Goal: Task Accomplishment & Management: Use online tool/utility

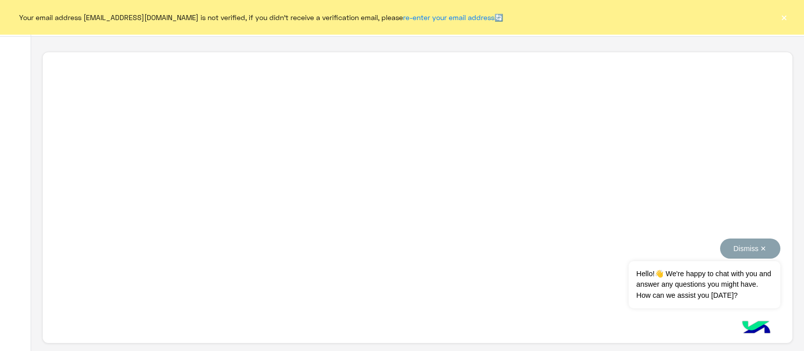
click at [763, 251] on button "Dismiss ✕" at bounding box center [750, 249] width 60 height 20
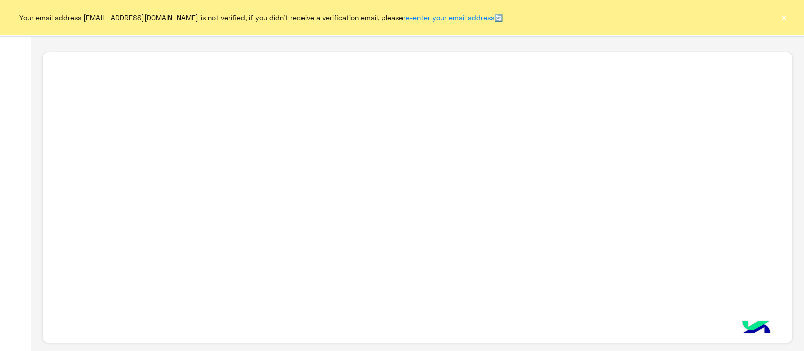
click at [784, 14] on button "×" at bounding box center [783, 17] width 10 height 10
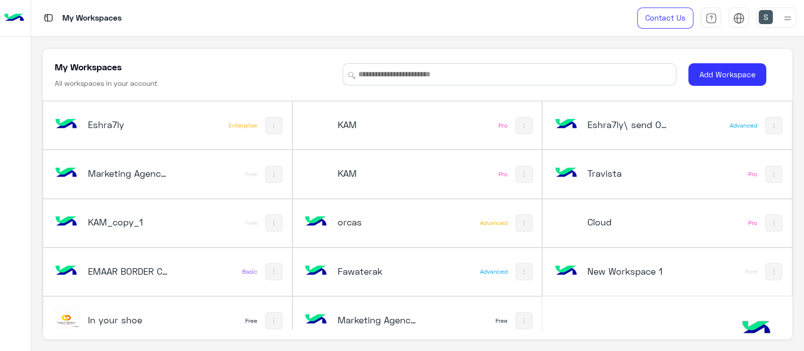
scroll to position [14, 0]
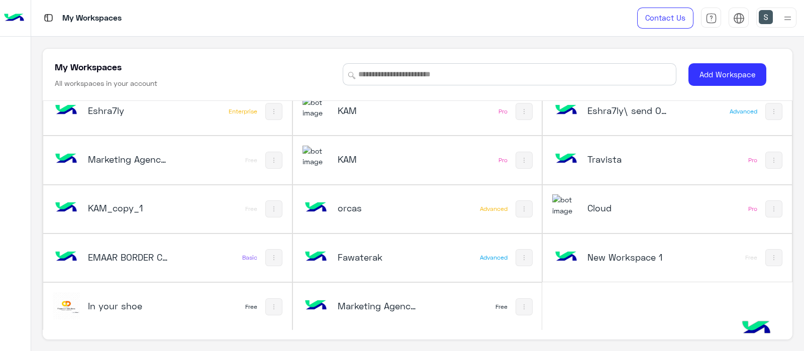
click at [380, 301] on h5 "Marketing Agency_copy_1" at bounding box center [379, 306] width 83 height 12
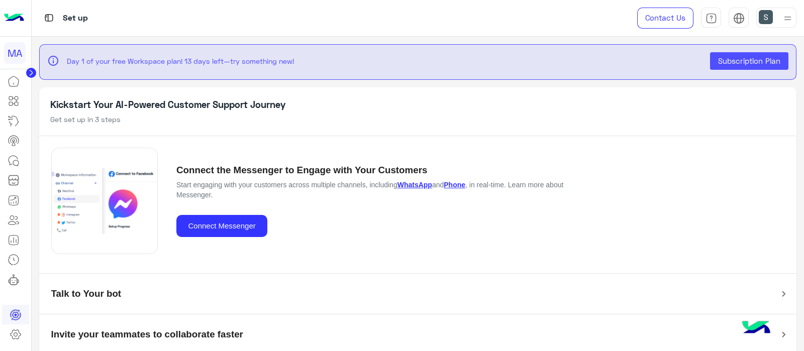
click at [10, 116] on icon at bounding box center [14, 121] width 12 height 12
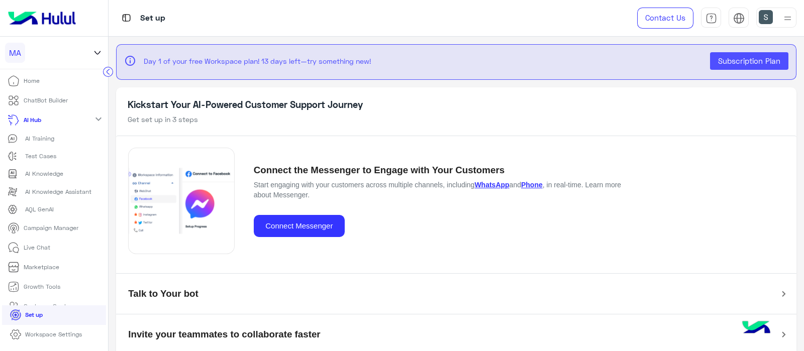
click at [27, 100] on p "ChatBot Builder" at bounding box center [46, 100] width 44 height 9
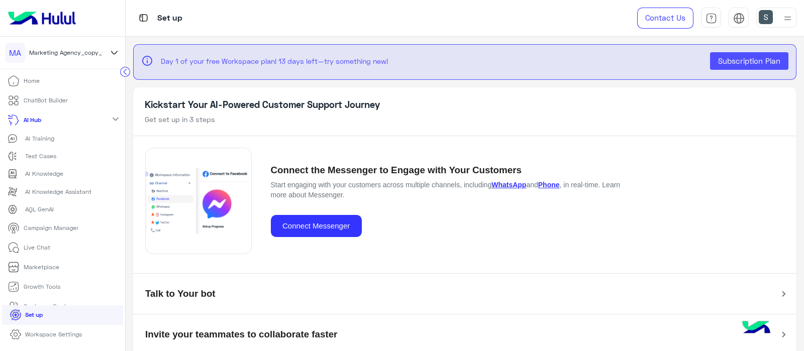
click at [43, 101] on p "ChatBot Builder" at bounding box center [46, 100] width 44 height 9
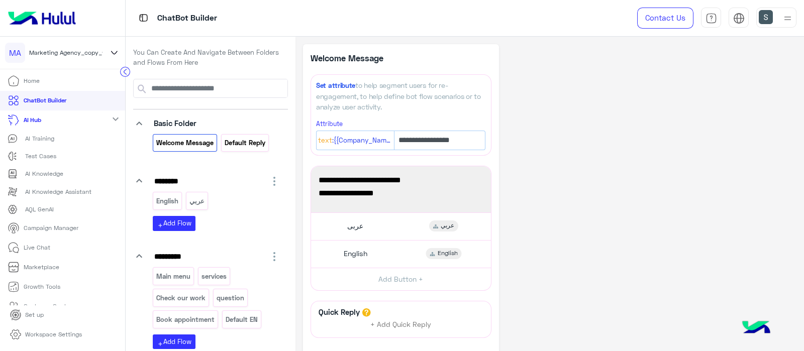
click at [255, 145] on p "Default reply" at bounding box center [244, 143] width 42 height 12
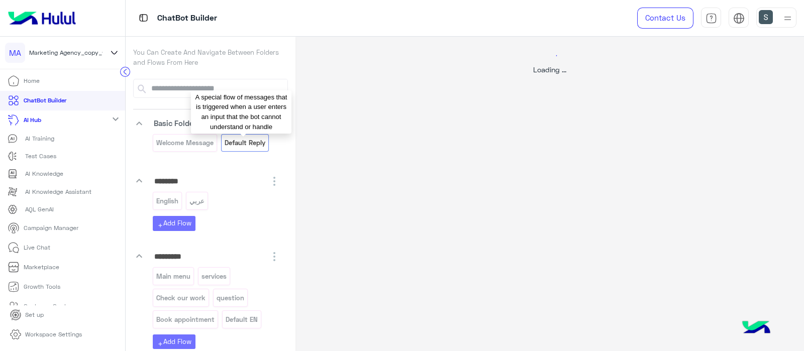
select select "*"
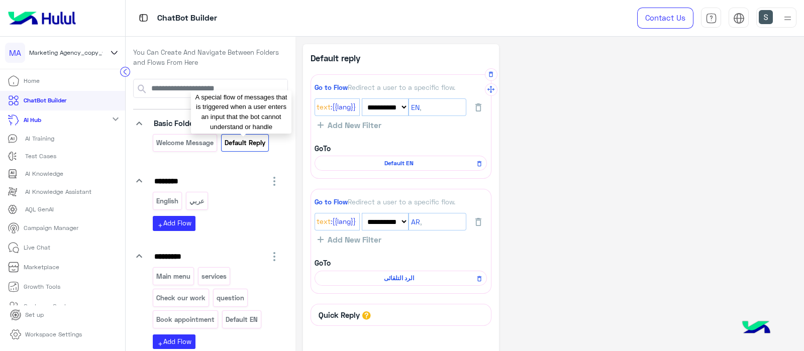
click at [326, 111] on span "Text" at bounding box center [323, 107] width 14 height 11
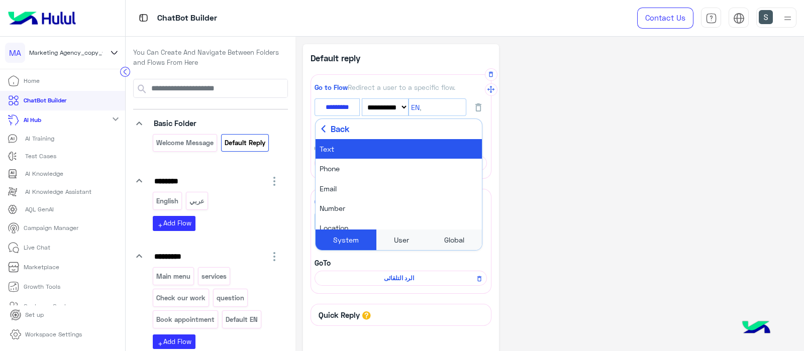
click at [532, 224] on div "**********" at bounding box center [550, 229] width 494 height 371
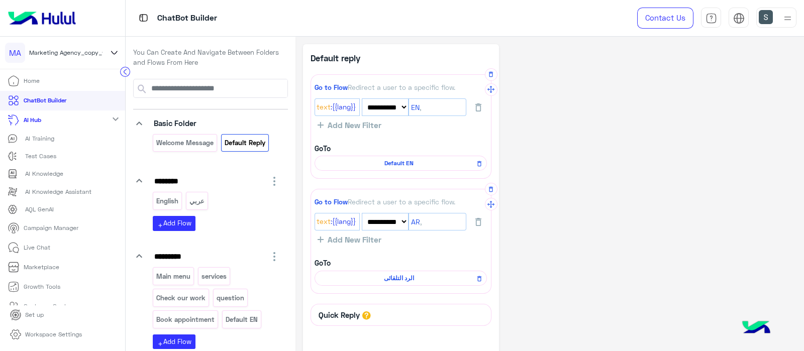
click at [331, 223] on span ":{{lang}}" at bounding box center [342, 221] width 25 height 11
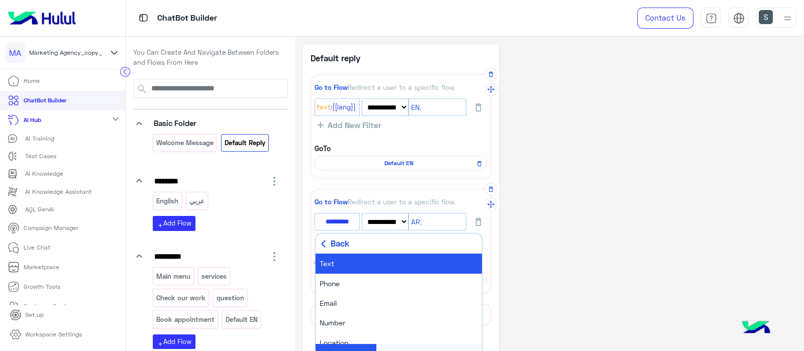
click at [580, 264] on div "**********" at bounding box center [550, 229] width 494 height 371
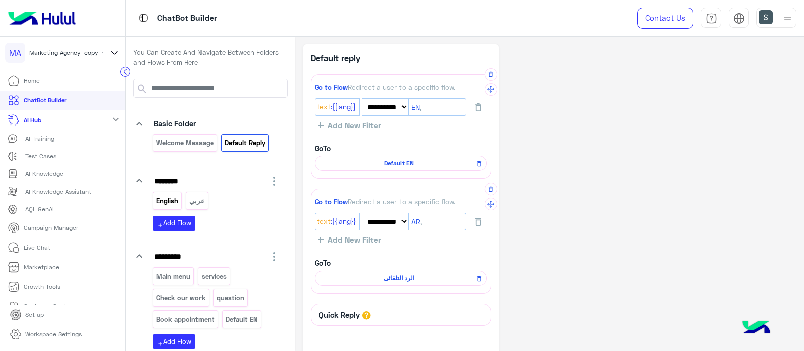
click at [165, 192] on div "English" at bounding box center [167, 201] width 29 height 18
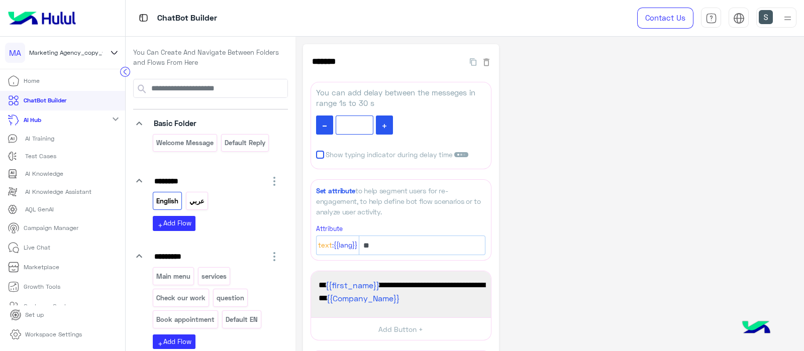
click at [201, 198] on p "عربي" at bounding box center [196, 201] width 17 height 12
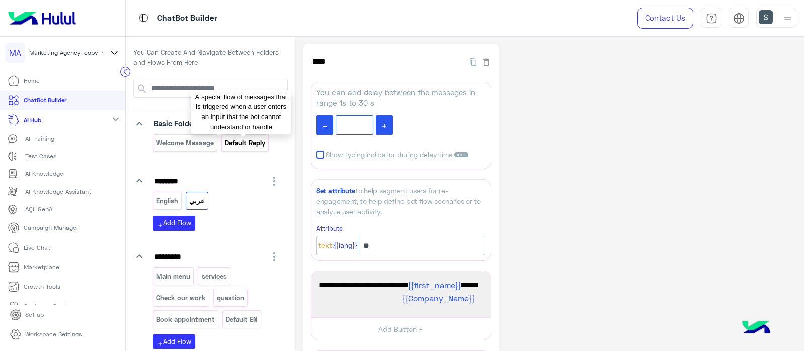
click at [243, 137] on p "Default reply" at bounding box center [244, 143] width 42 height 12
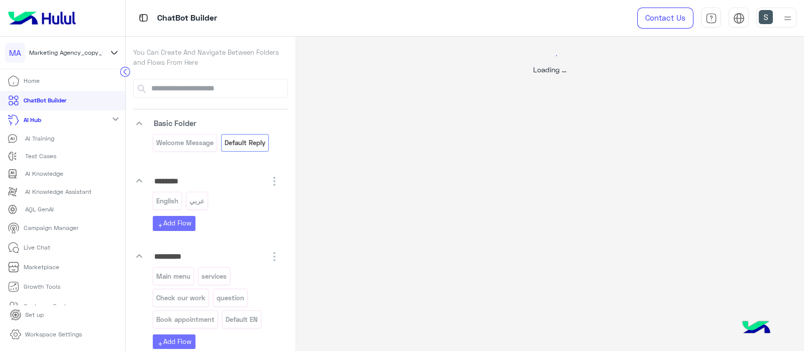
select select "*"
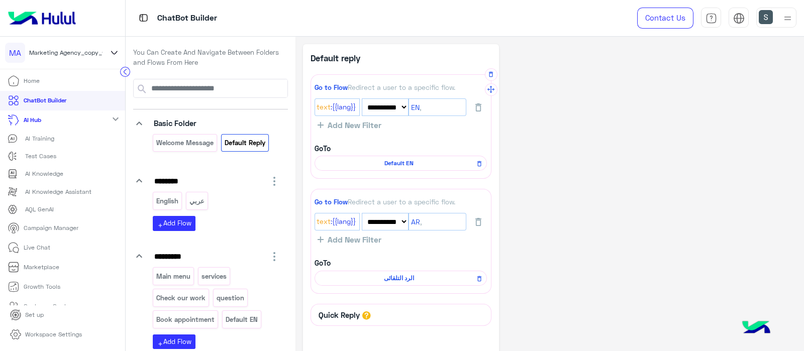
click at [381, 165] on span "Default EN" at bounding box center [399, 163] width 158 height 9
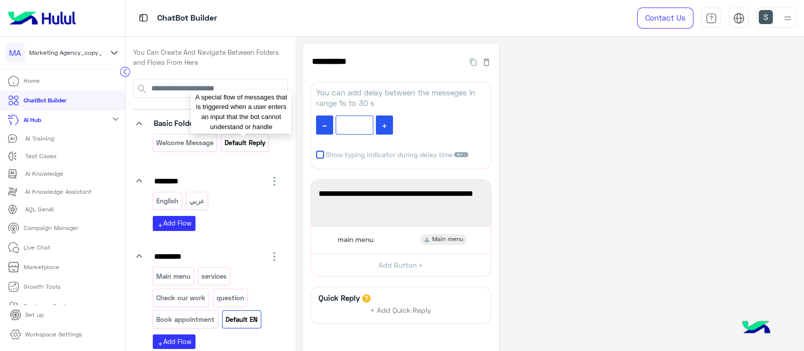
click at [241, 140] on p "Default reply" at bounding box center [244, 143] width 42 height 12
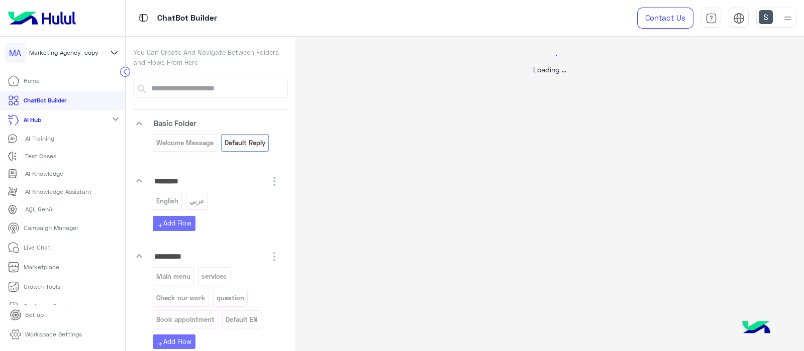
select select "*"
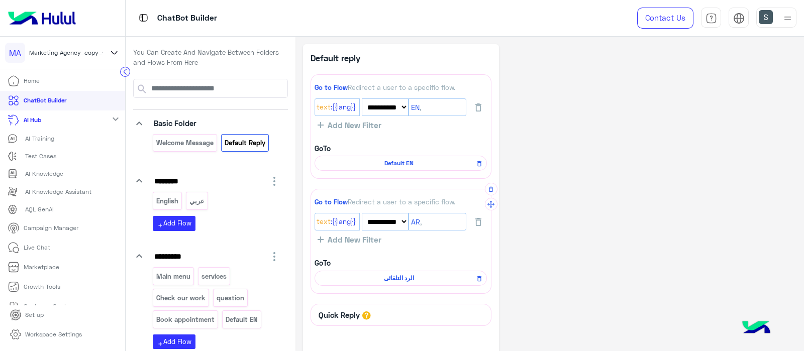
click at [388, 280] on span "الرد التلقائى" at bounding box center [399, 278] width 158 height 9
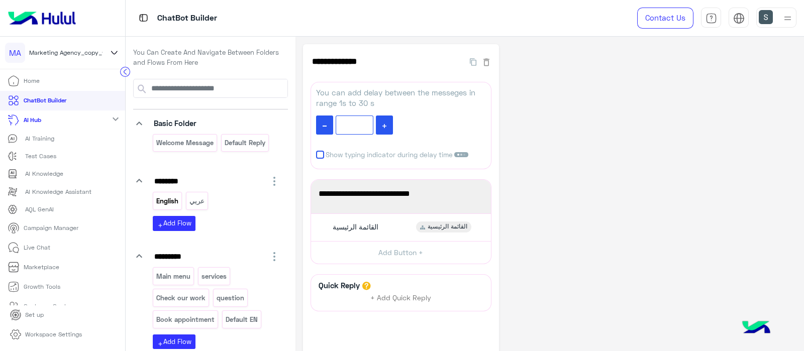
click at [168, 195] on p "English" at bounding box center [168, 201] width 24 height 12
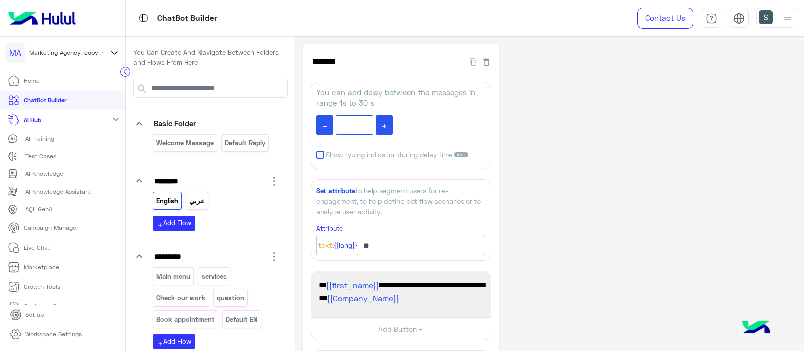
click at [197, 196] on p "عربي" at bounding box center [196, 201] width 17 height 12
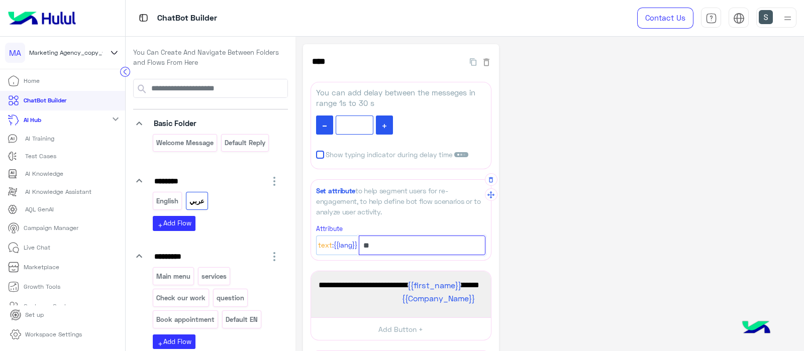
click at [390, 249] on input "**" at bounding box center [422, 246] width 127 height 20
click at [332, 245] on span ":{{lang}}" at bounding box center [344, 245] width 25 height 11
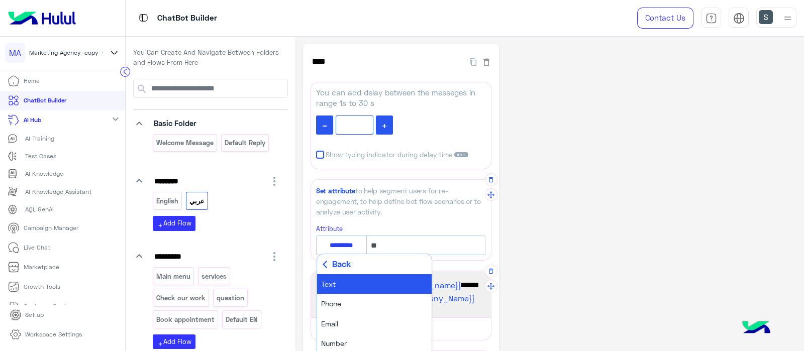
scroll to position [173, 0]
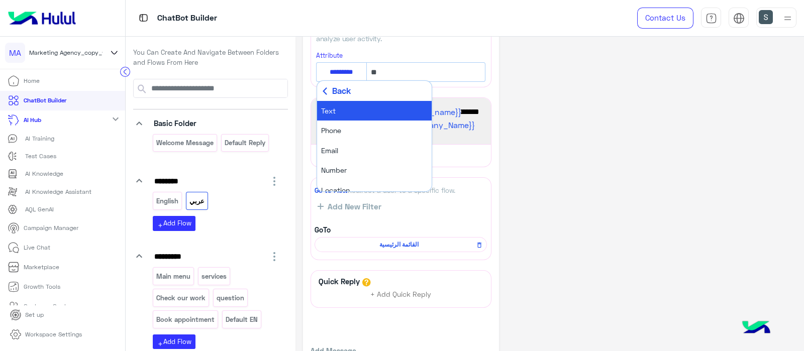
click at [573, 213] on div "**********" at bounding box center [550, 134] width 494 height 526
click at [592, 115] on div "**********" at bounding box center [550, 134] width 494 height 526
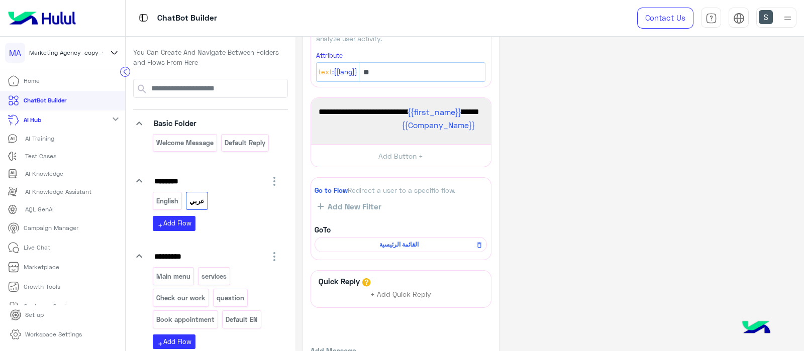
click at [111, 55] on icon at bounding box center [114, 53] width 12 height 12
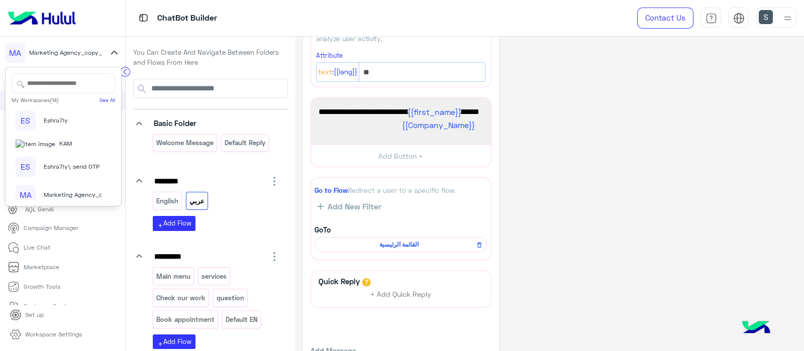
click at [50, 77] on input "text" at bounding box center [63, 83] width 103 height 20
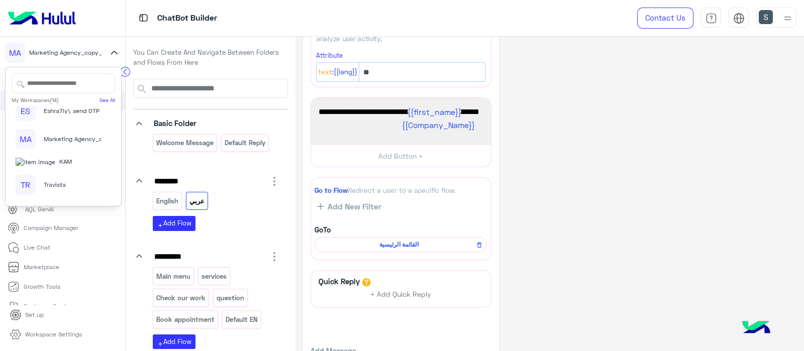
scroll to position [117, 0]
click at [22, 162] on div "KA" at bounding box center [26, 152] width 20 height 20
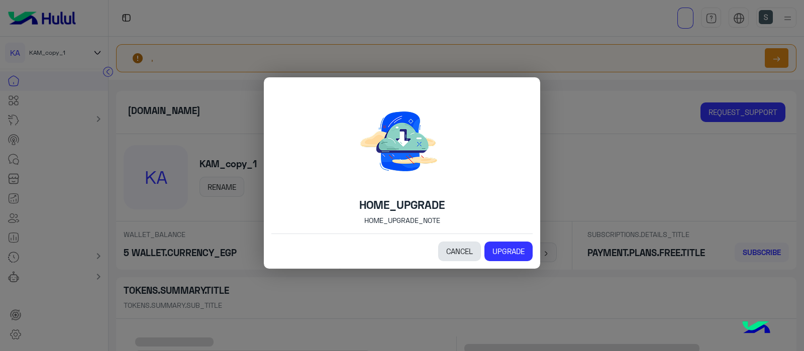
click at [447, 252] on link "CANCEL" at bounding box center [459, 252] width 43 height 20
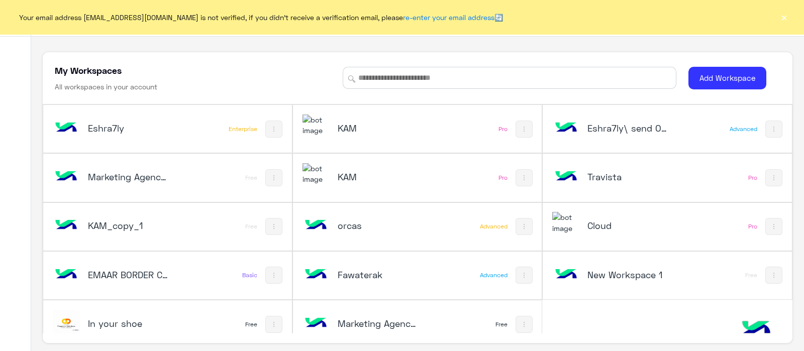
click at [133, 125] on h5 "Eshra7ly" at bounding box center [129, 128] width 83 height 12
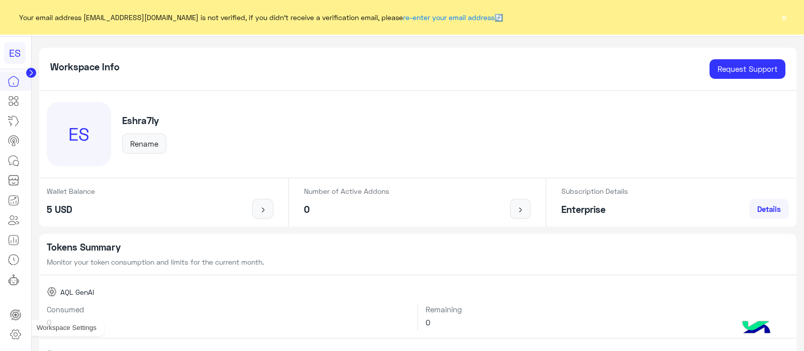
click at [13, 335] on icon at bounding box center [16, 334] width 12 height 12
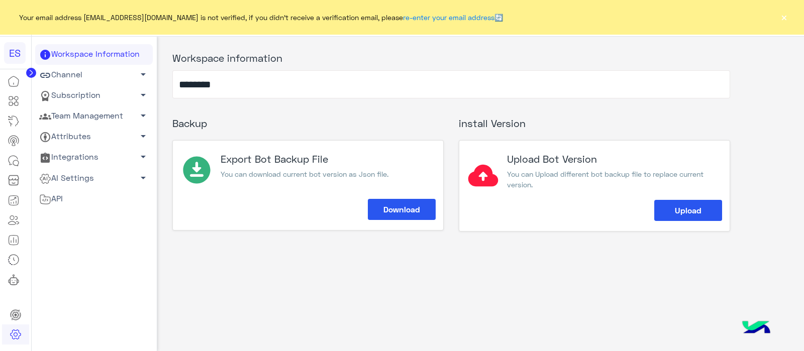
click at [97, 94] on link "Subscription arrow_drop_down" at bounding box center [94, 95] width 118 height 21
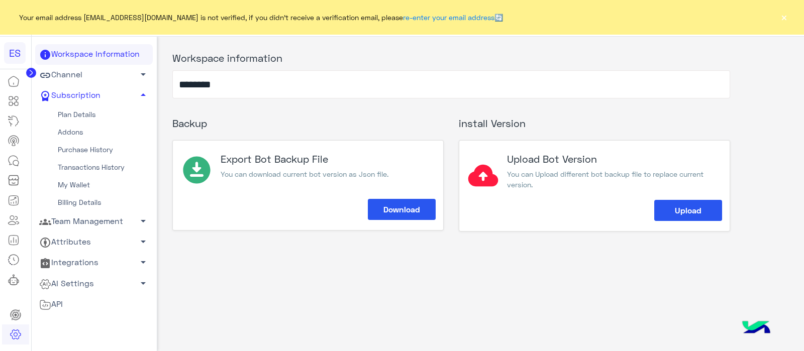
click at [165, 145] on div "Backup Export Bot Backup File You can download current bot version as Json file…" at bounding box center [308, 171] width 286 height 122
click at [107, 78] on link "Channel arrow_drop_down" at bounding box center [94, 75] width 118 height 21
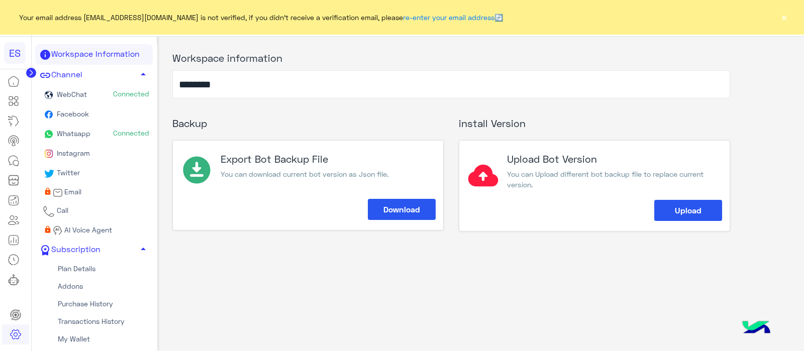
click at [59, 132] on span "Whatsapp" at bounding box center [73, 133] width 36 height 9
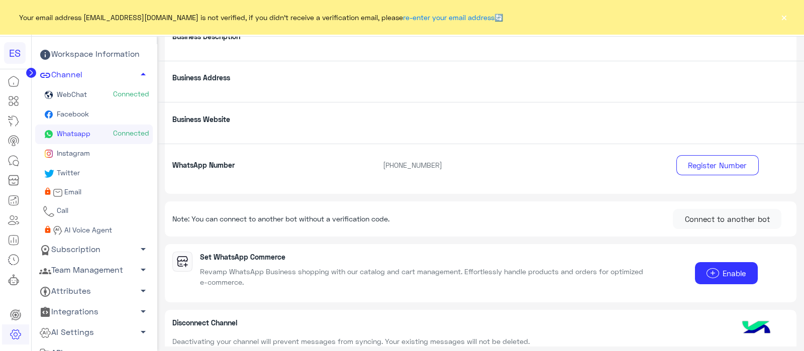
scroll to position [156, 0]
click at [28, 70] on circle at bounding box center [31, 73] width 10 height 10
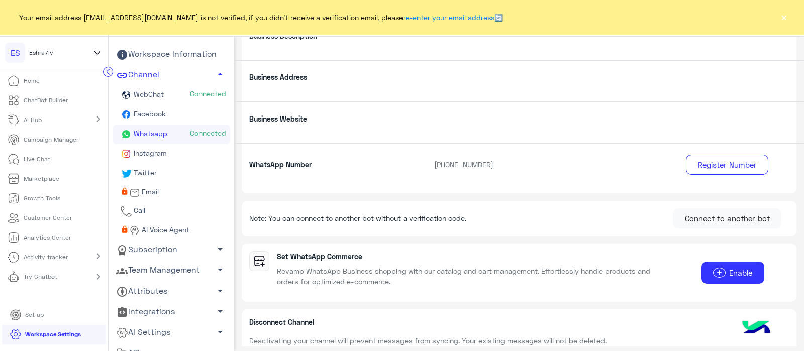
click at [95, 55] on icon at bounding box center [97, 53] width 11 height 12
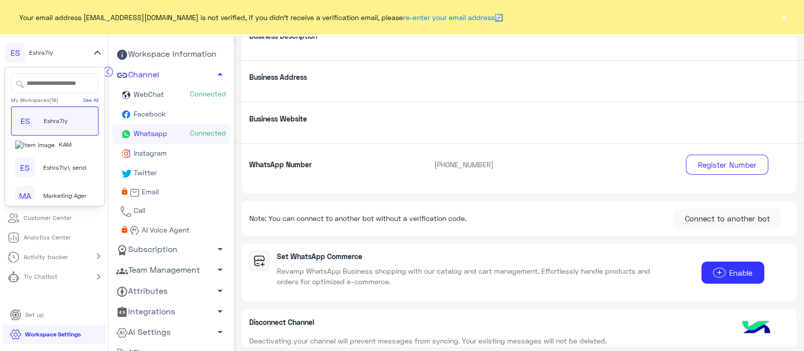
click at [35, 86] on input "text" at bounding box center [54, 83] width 87 height 20
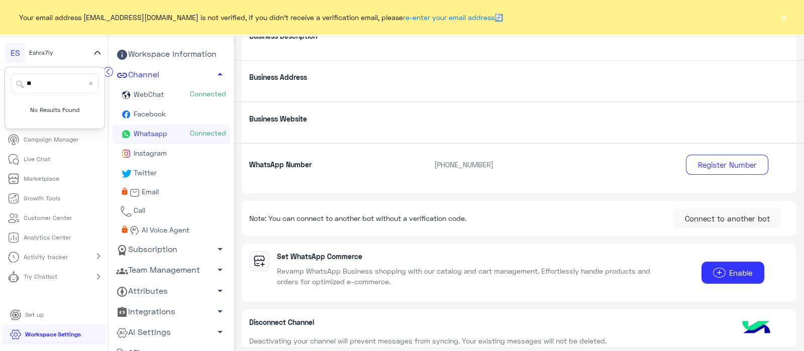
type input "*"
type input "***"
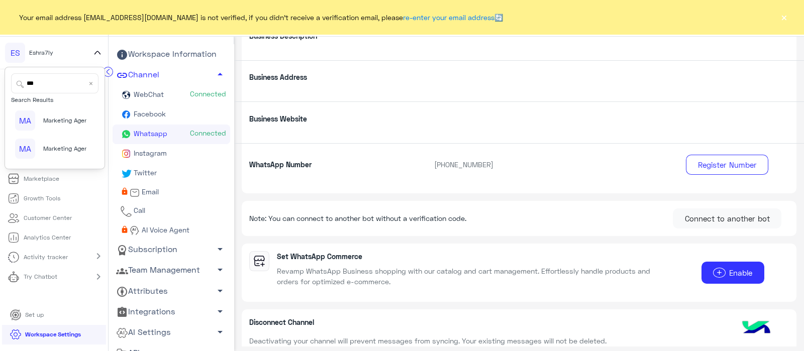
click at [39, 154] on div "MA Marketing Agency_copy_1" at bounding box center [50, 149] width 71 height 20
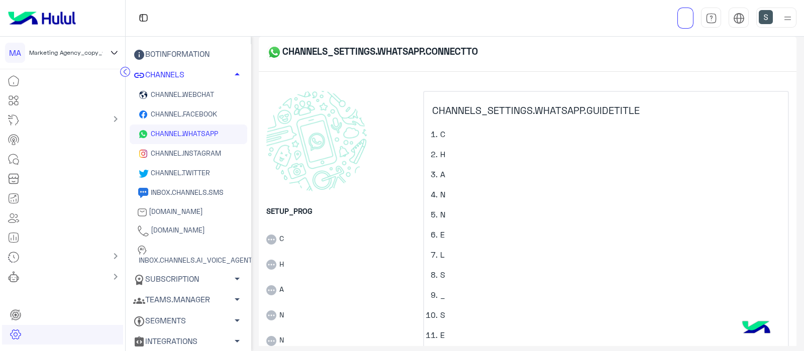
click at [172, 95] on span "CHANNEL.WEBCHAT" at bounding box center [181, 94] width 65 height 9
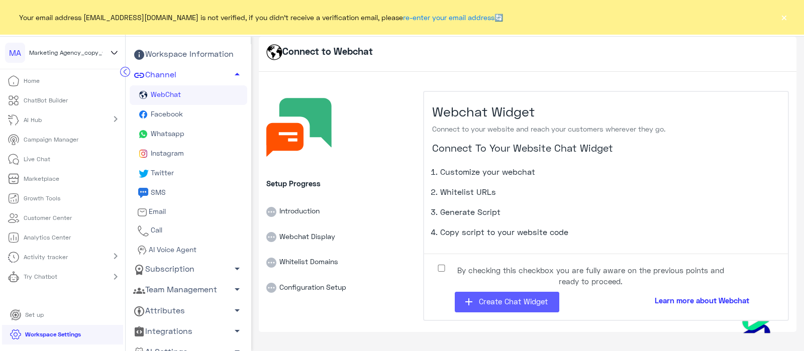
click at [487, 310] on button "add Create Chat Widget" at bounding box center [507, 302] width 104 height 21
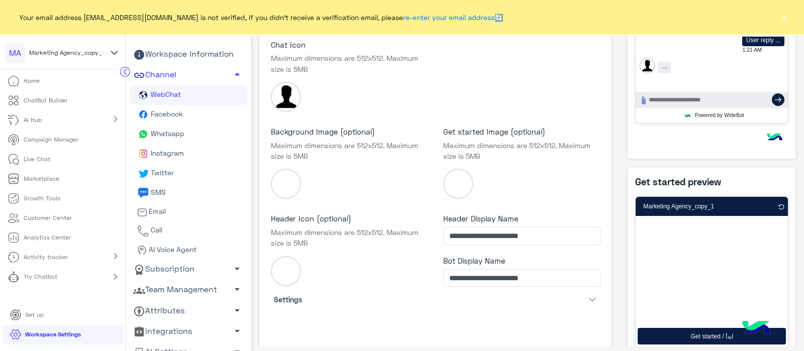
scroll to position [299, 0]
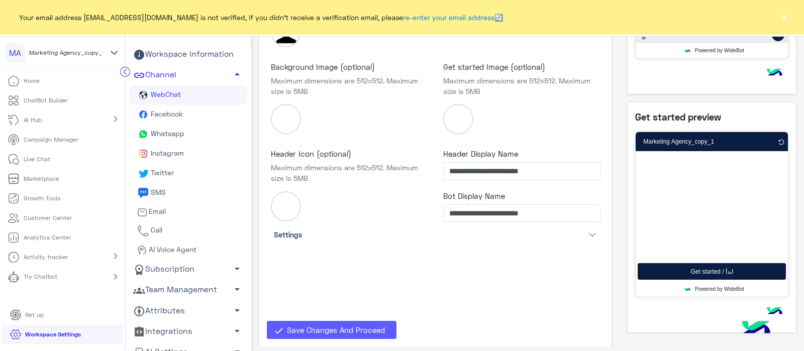
click at [321, 326] on span "Save Changes And Proceed" at bounding box center [336, 329] width 98 height 9
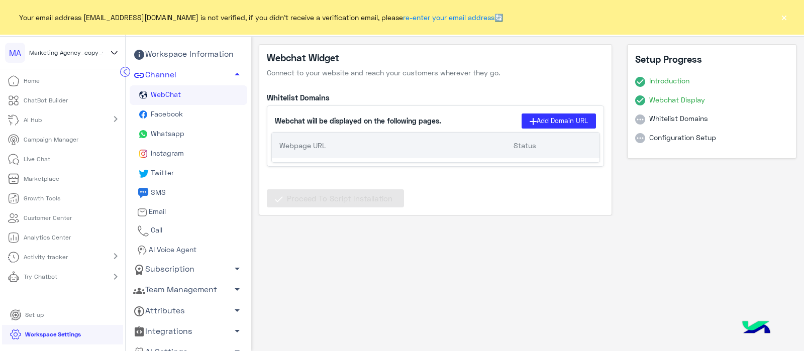
scroll to position [0, 0]
click at [543, 124] on button "Add Domain URL" at bounding box center [558, 121] width 74 height 15
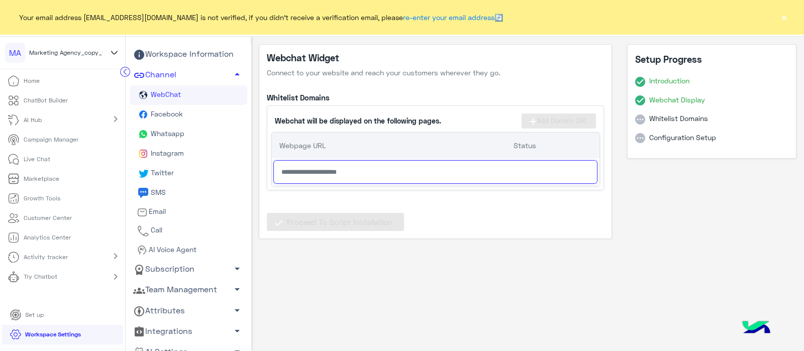
click at [365, 166] on input "text" at bounding box center [435, 172] width 324 height 24
paste input "**********"
type input "**********"
click at [542, 185] on div "**********" at bounding box center [435, 147] width 337 height 85
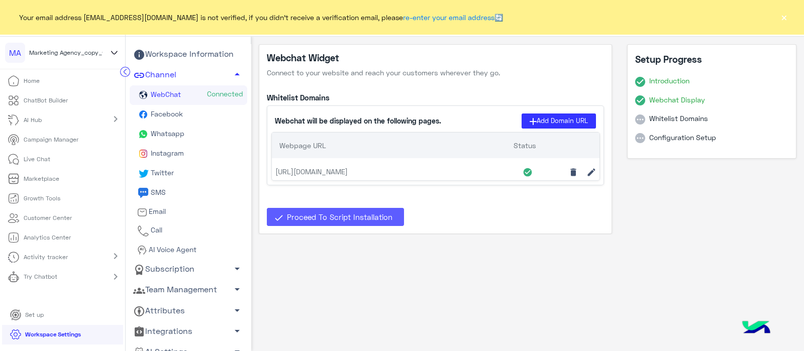
click at [372, 221] on span "Proceed To Script Installation" at bounding box center [339, 216] width 105 height 9
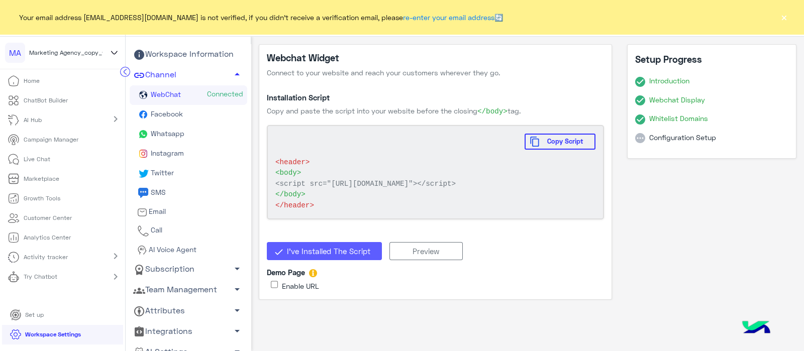
click at [336, 256] on span "I’ve Installed The Script" at bounding box center [328, 251] width 83 height 9
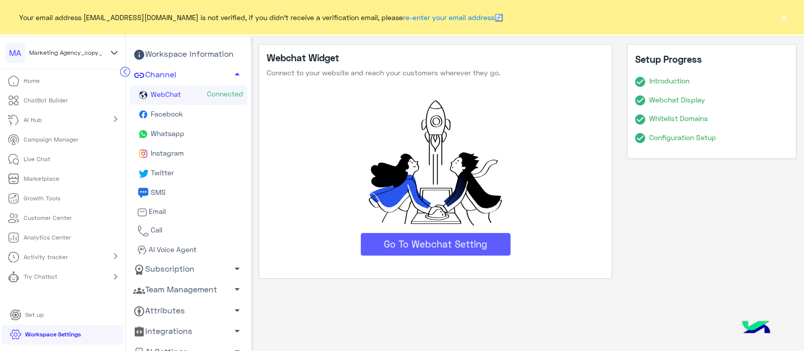
click at [444, 245] on button "Go To Webchat Setting" at bounding box center [436, 244] width 150 height 23
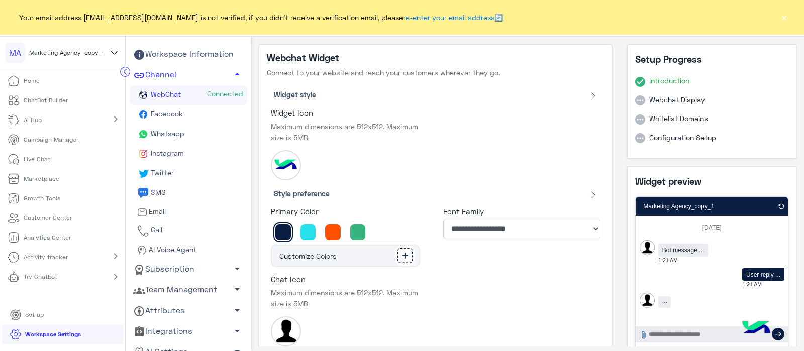
drag, startPoint x: 70, startPoint y: 277, endPoint x: 78, endPoint y: 281, distance: 9.2
click at [70, 277] on div "Try Chatbot chevron_right" at bounding box center [62, 278] width 125 height 22
click at [48, 299] on p "WebChat" at bounding box center [34, 296] width 33 height 9
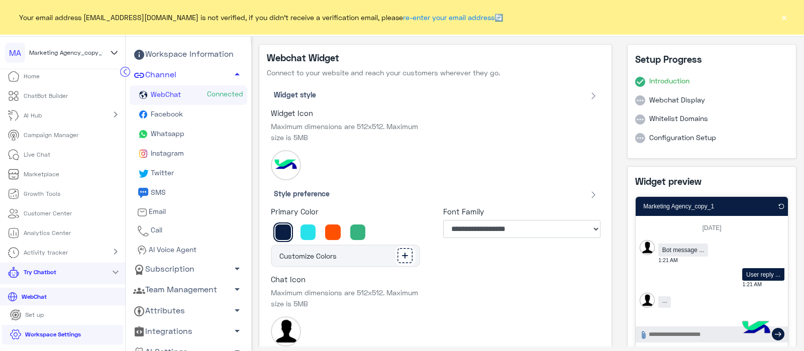
click at [781, 15] on button "×" at bounding box center [783, 17] width 10 height 10
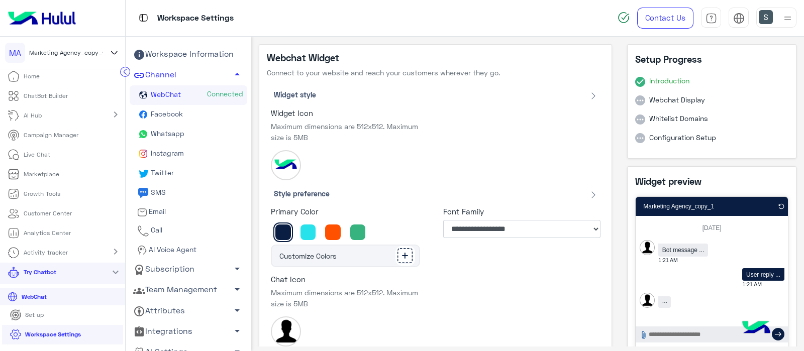
click at [28, 72] on p "Home" at bounding box center [32, 76] width 16 height 9
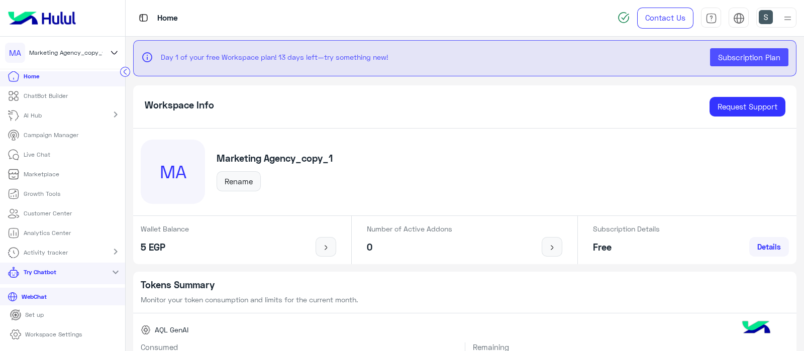
click at [62, 99] on p "ChatBot Builder" at bounding box center [46, 95] width 44 height 9
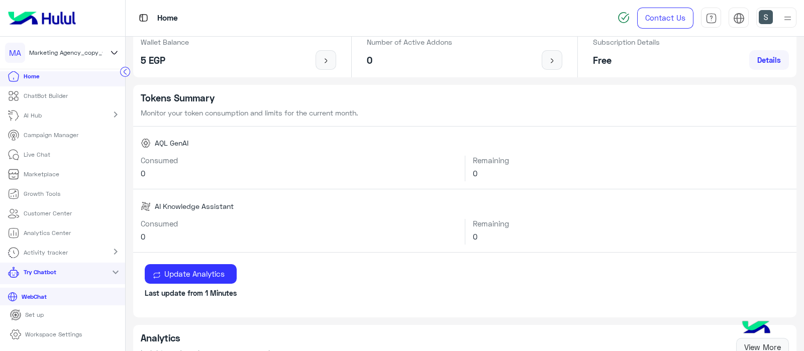
scroll to position [205, 0]
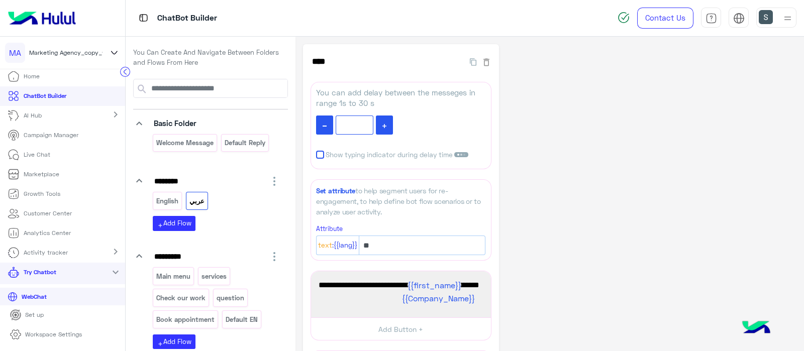
click at [581, 203] on div "**********" at bounding box center [550, 307] width 494 height 526
click at [240, 148] on p "Default reply" at bounding box center [244, 143] width 42 height 12
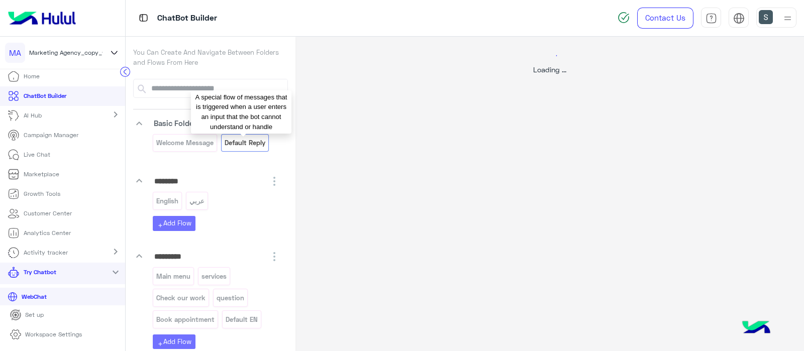
select select "*"
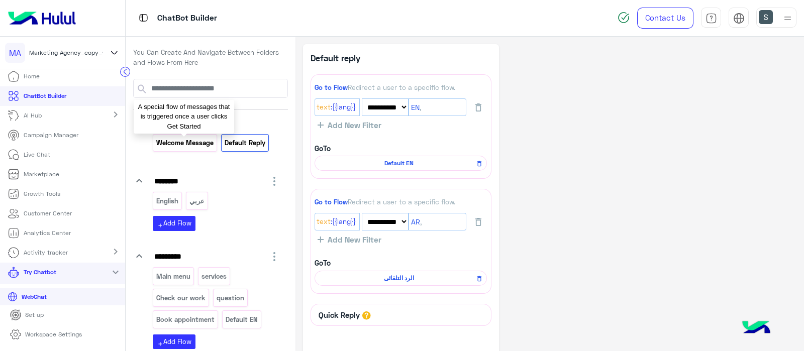
click at [168, 138] on p "Welcome Message" at bounding box center [185, 143] width 59 height 12
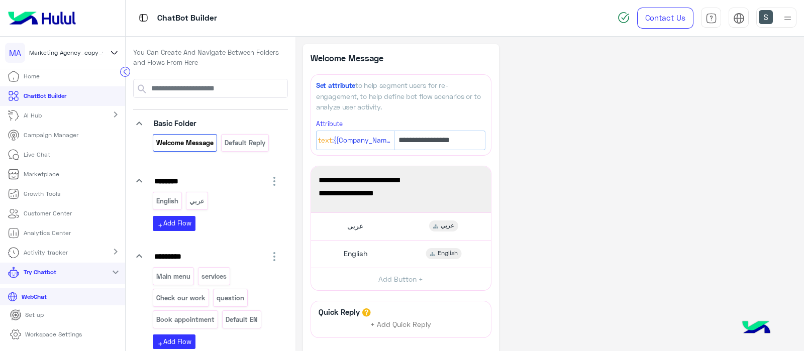
click at [522, 319] on div "**********" at bounding box center [550, 235] width 494 height 383
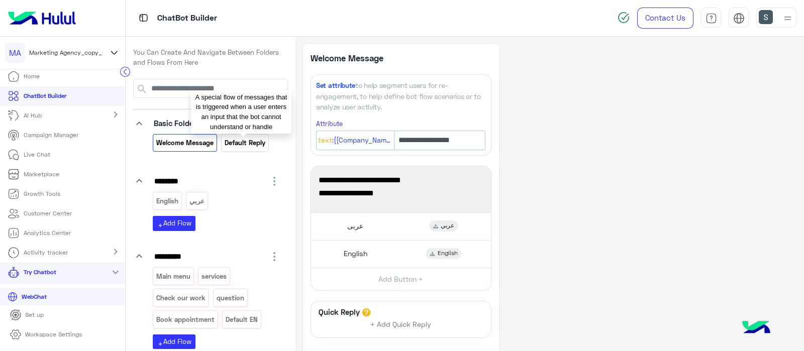
click at [234, 144] on p "Default reply" at bounding box center [244, 143] width 42 height 12
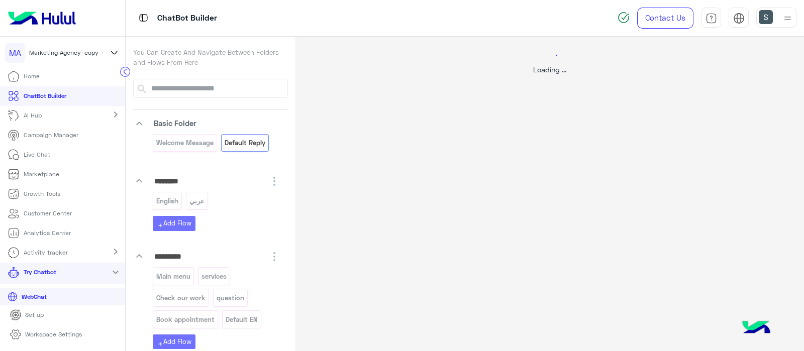
select select "*"
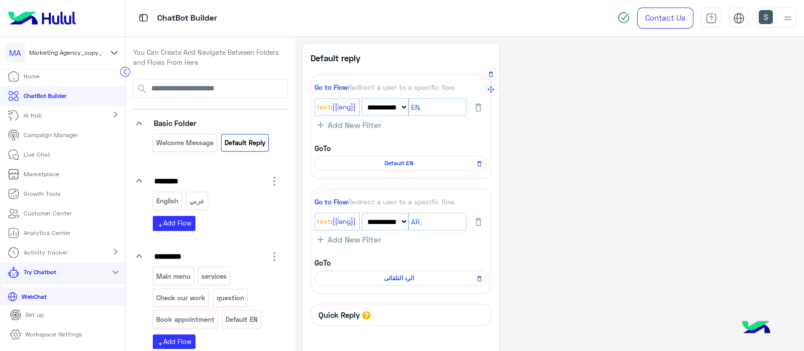
click at [419, 161] on span "Default EN" at bounding box center [399, 163] width 158 height 9
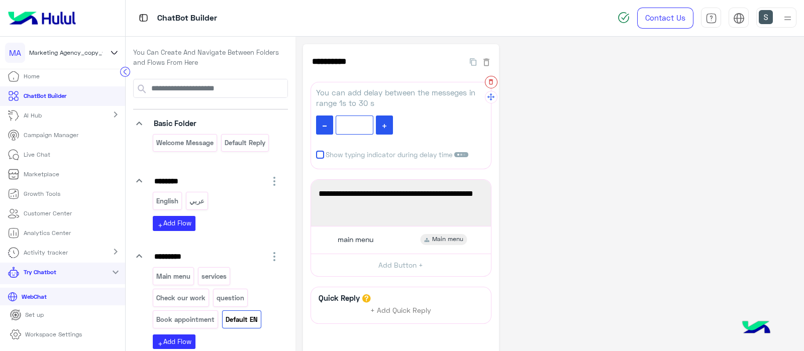
click at [488, 82] on icon "button" at bounding box center [490, 81] width 7 height 7
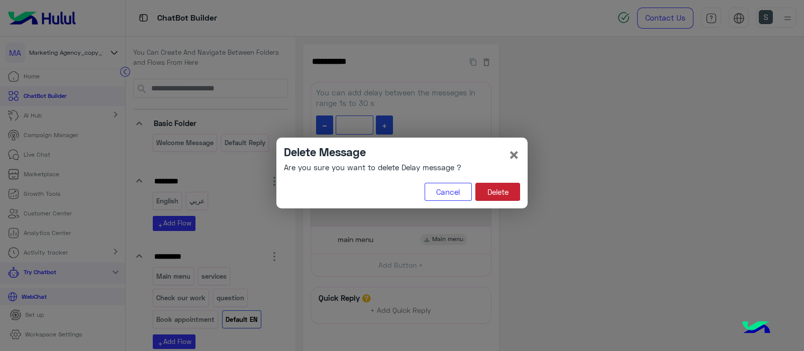
click at [490, 193] on button "Delete" at bounding box center [497, 192] width 45 height 18
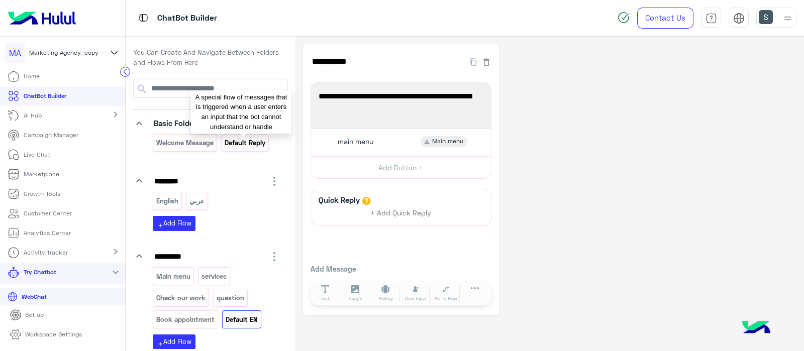
click at [239, 142] on p "Default reply" at bounding box center [244, 143] width 42 height 12
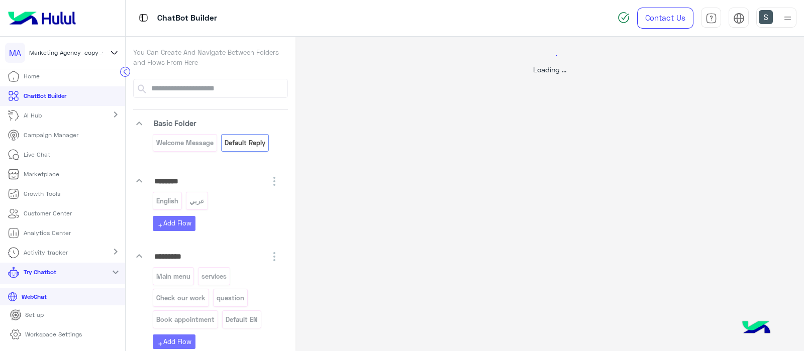
select select "*"
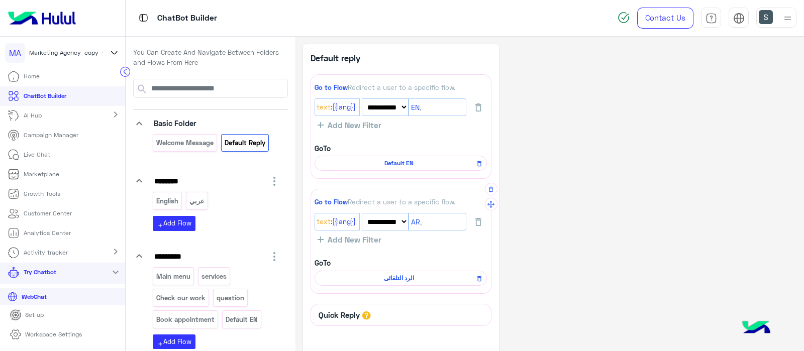
click at [383, 272] on div "الرد التلقائى" at bounding box center [400, 278] width 172 height 15
click at [368, 280] on span "الرد التلقائى" at bounding box center [399, 278] width 158 height 9
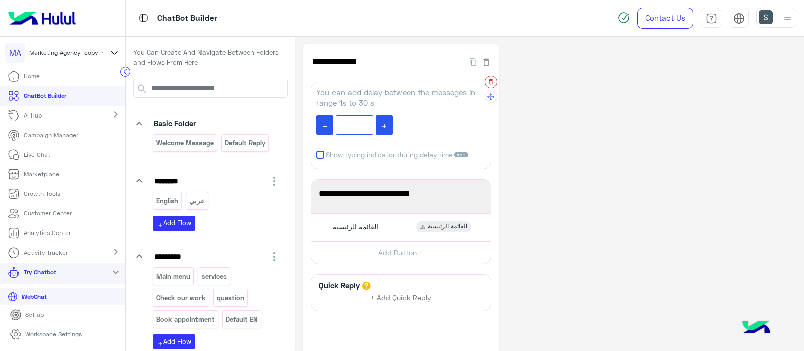
click at [489, 77] on button "button" at bounding box center [491, 82] width 13 height 13
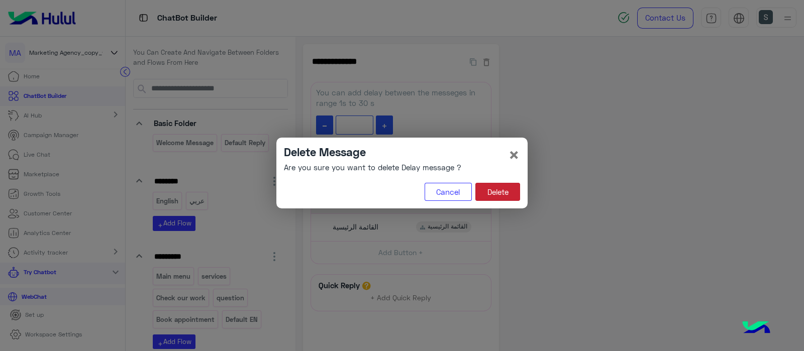
click at [501, 194] on button "Delete" at bounding box center [497, 192] width 45 height 18
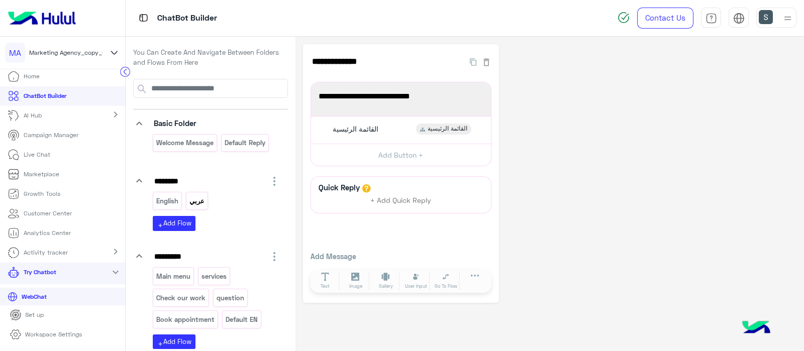
click at [199, 201] on p "عربي" at bounding box center [196, 201] width 17 height 12
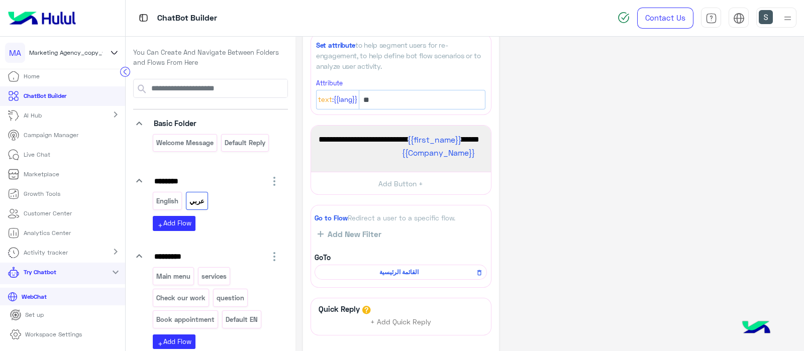
scroll to position [145, 0]
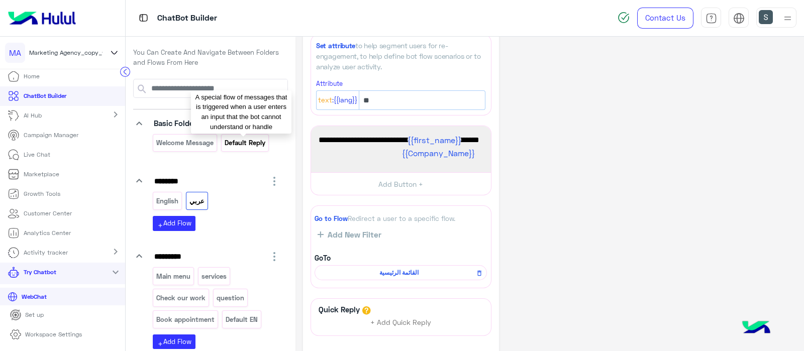
click at [232, 148] on p "Default reply" at bounding box center [244, 143] width 42 height 12
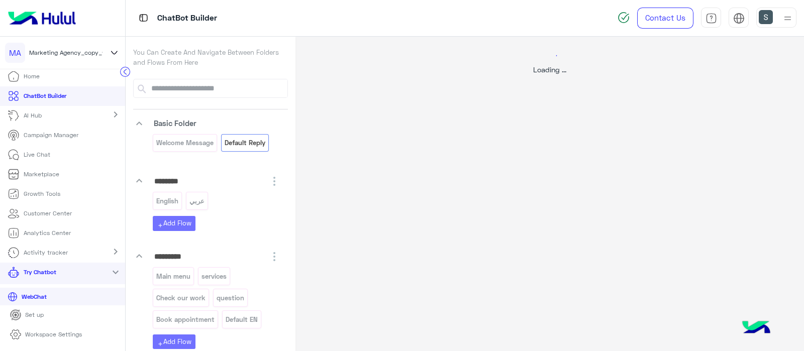
scroll to position [0, 0]
select select "*"
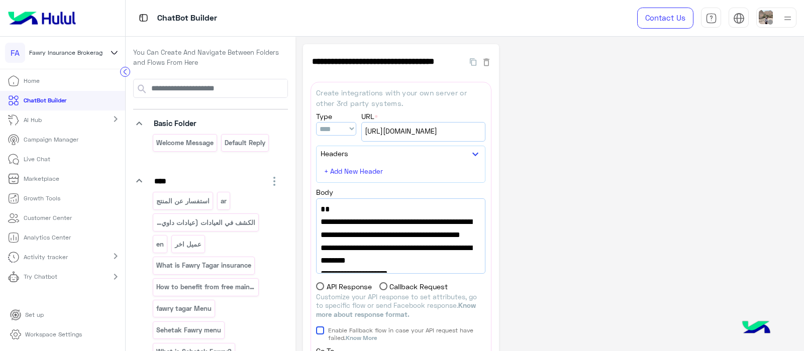
select select "****"
